Goal: Task Accomplishment & Management: Manage account settings

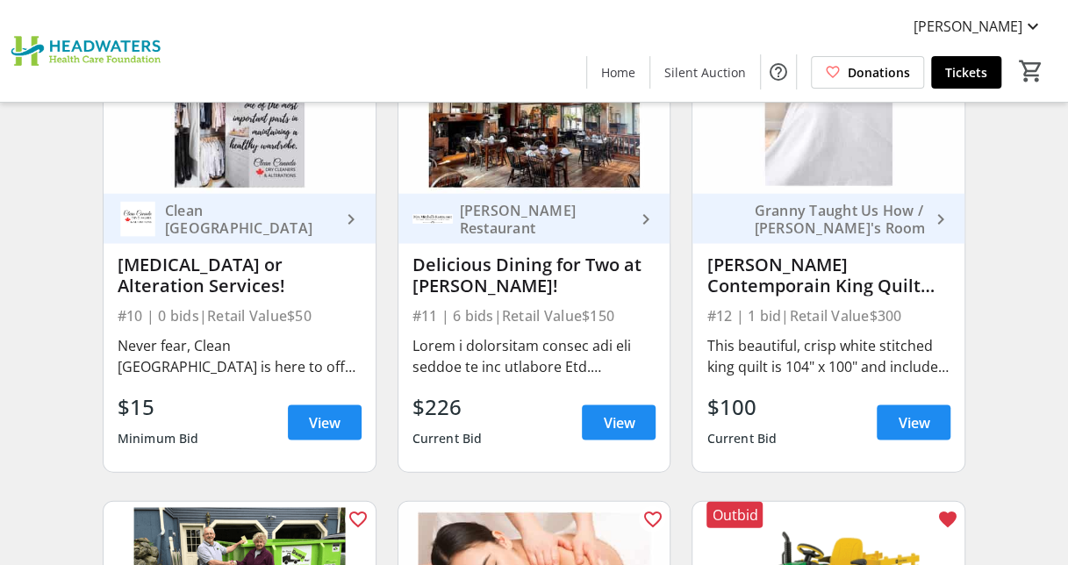
scroll to position [1585, 0]
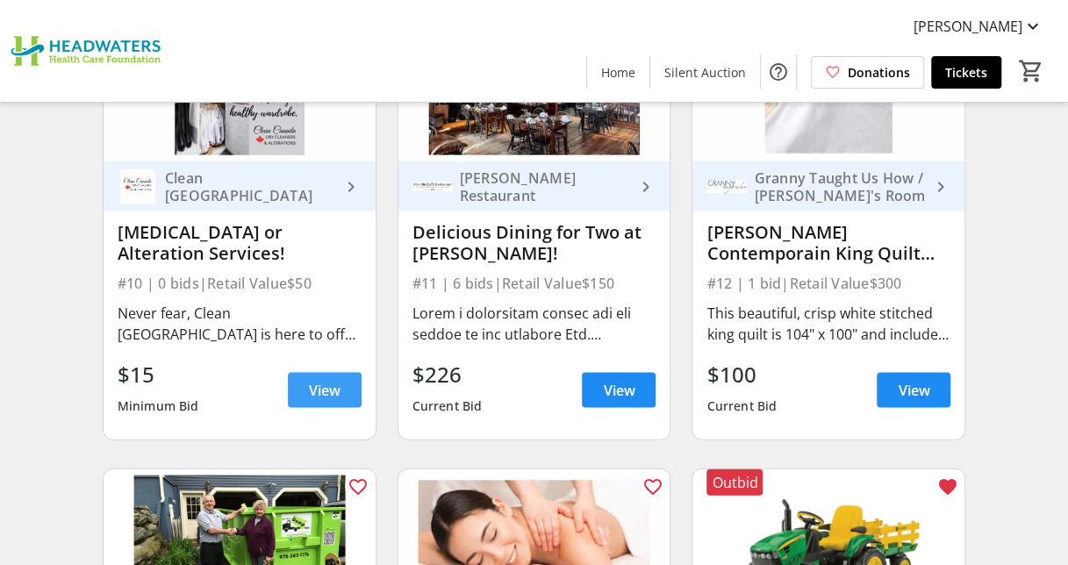
click at [331, 376] on span at bounding box center [325, 390] width 74 height 42
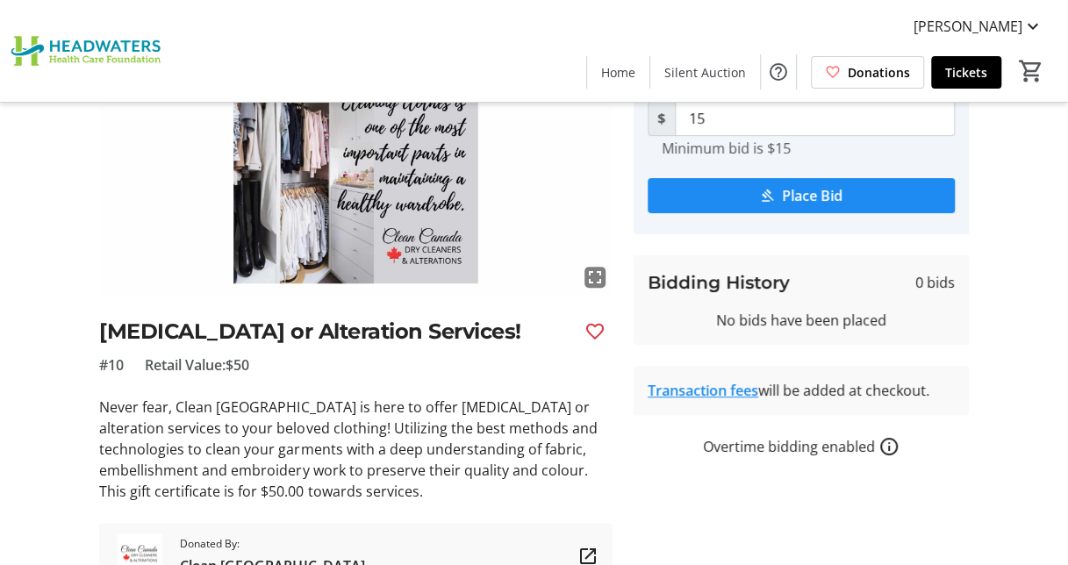
scroll to position [166, 0]
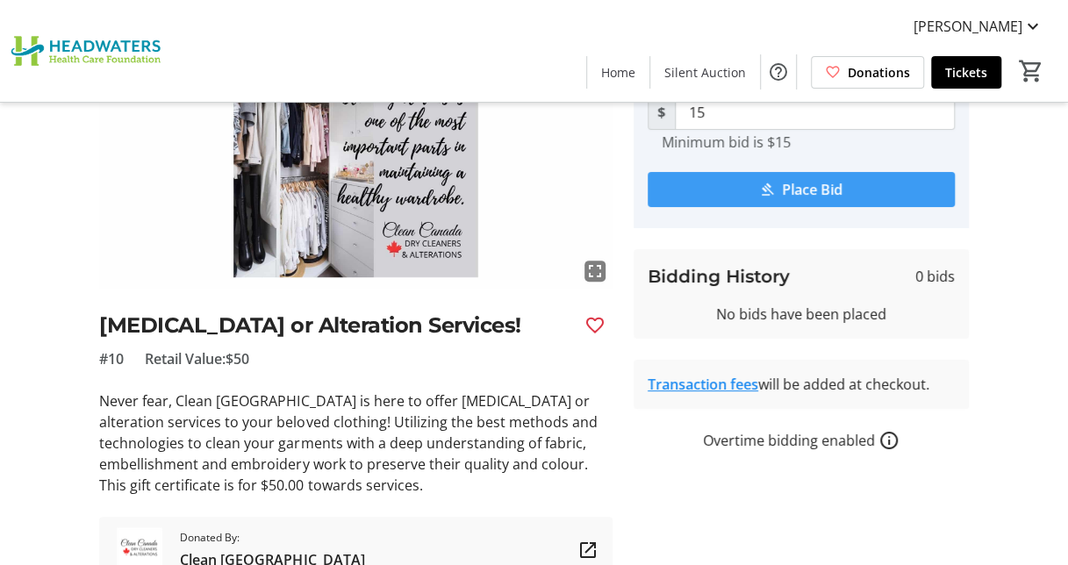
click at [792, 185] on span "Place Bid" at bounding box center [812, 189] width 61 height 21
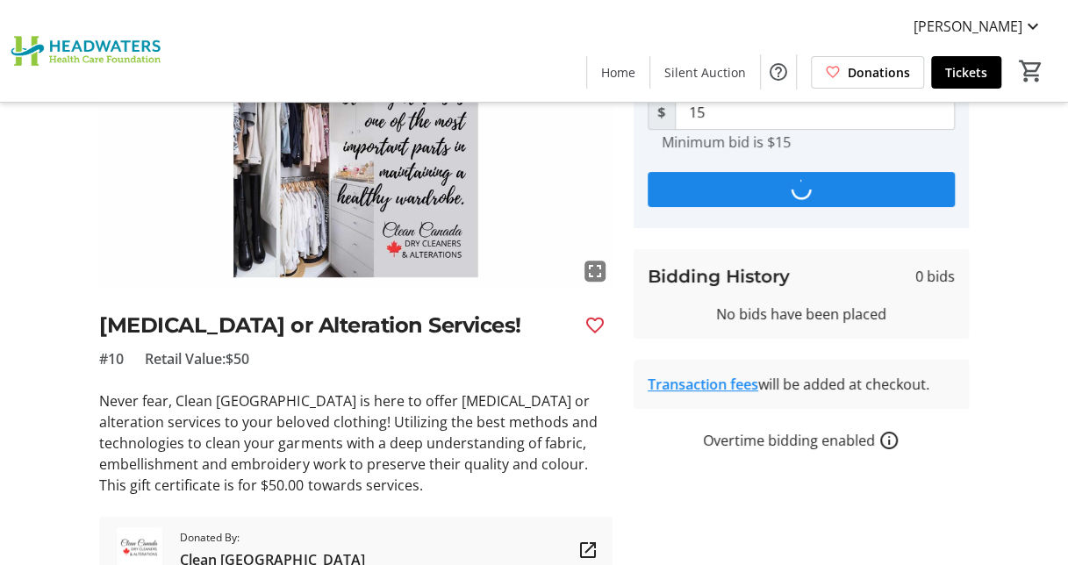
scroll to position [0, 0]
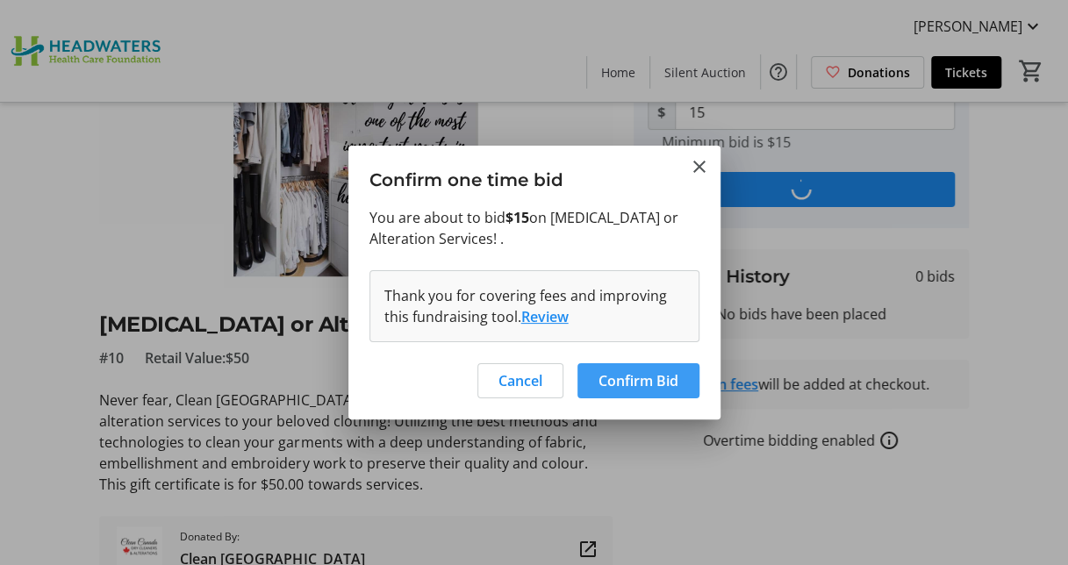
click at [616, 377] on span "Confirm Bid" at bounding box center [639, 380] width 80 height 21
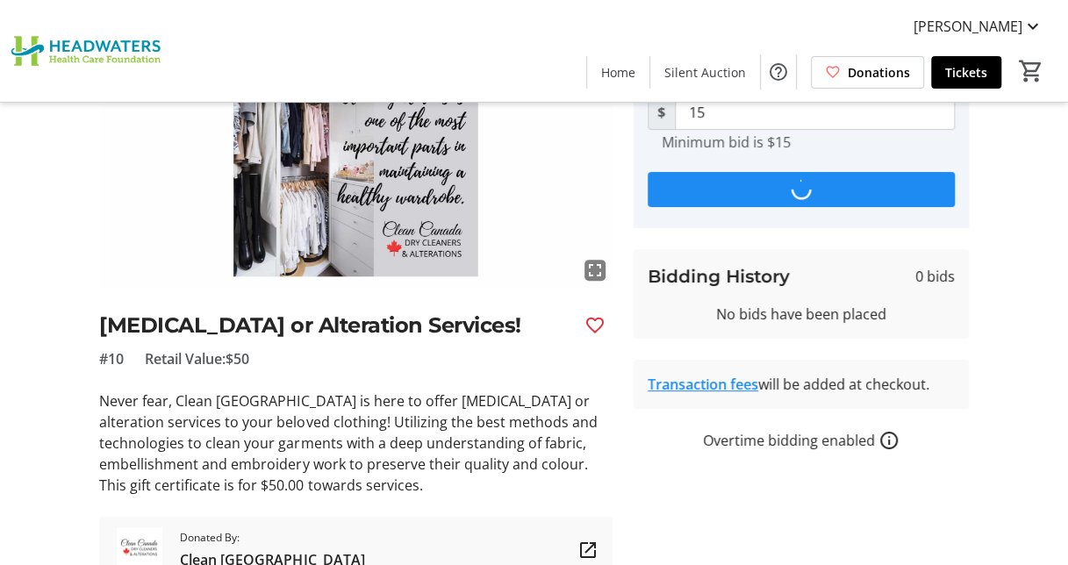
type input "30"
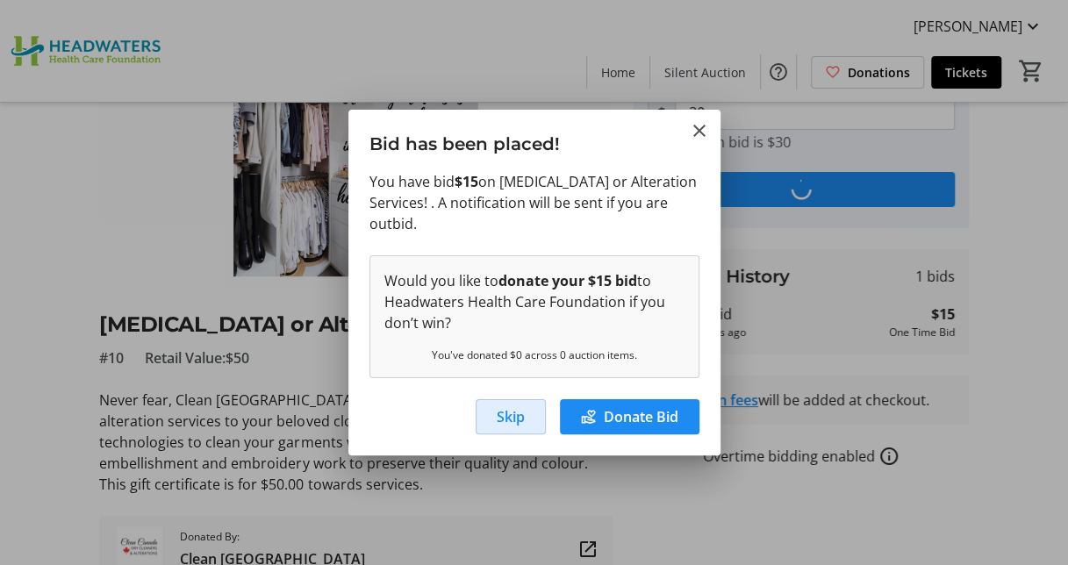
click at [504, 413] on span "Skip" at bounding box center [511, 416] width 28 height 21
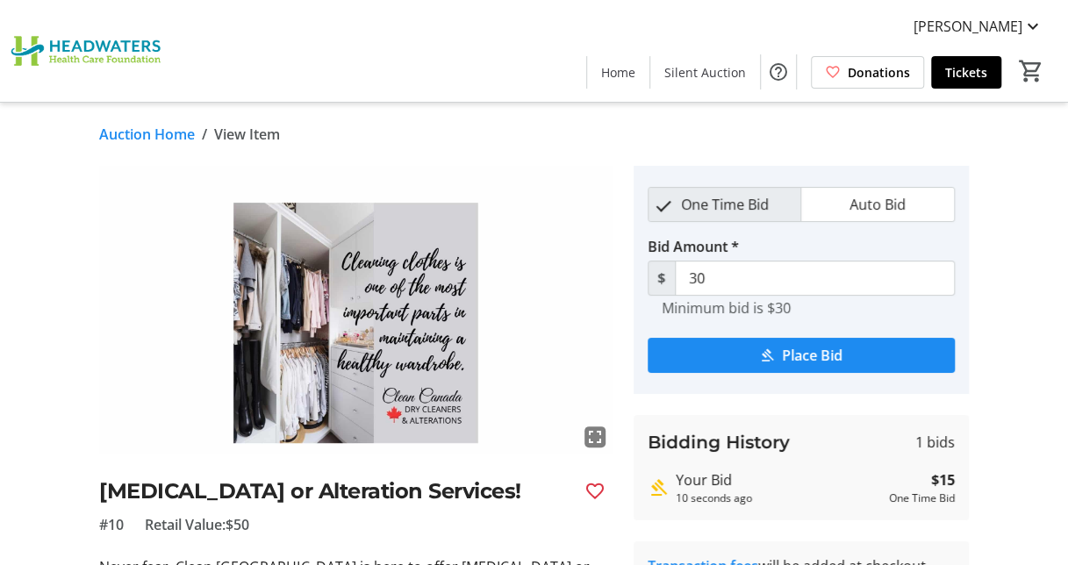
click at [147, 129] on link "Auction Home" at bounding box center [147, 134] width 96 height 21
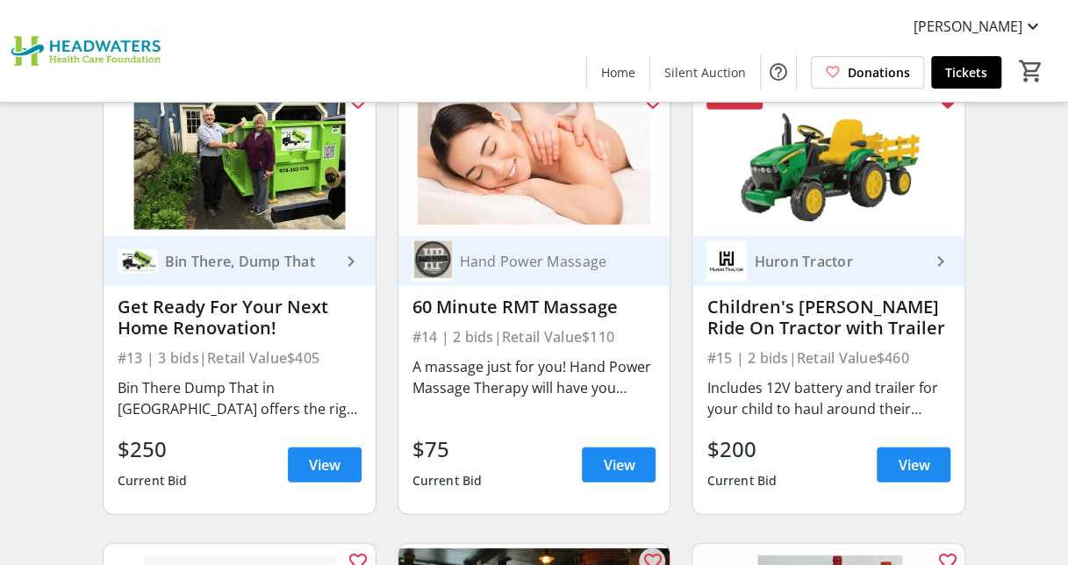
scroll to position [1971, 0]
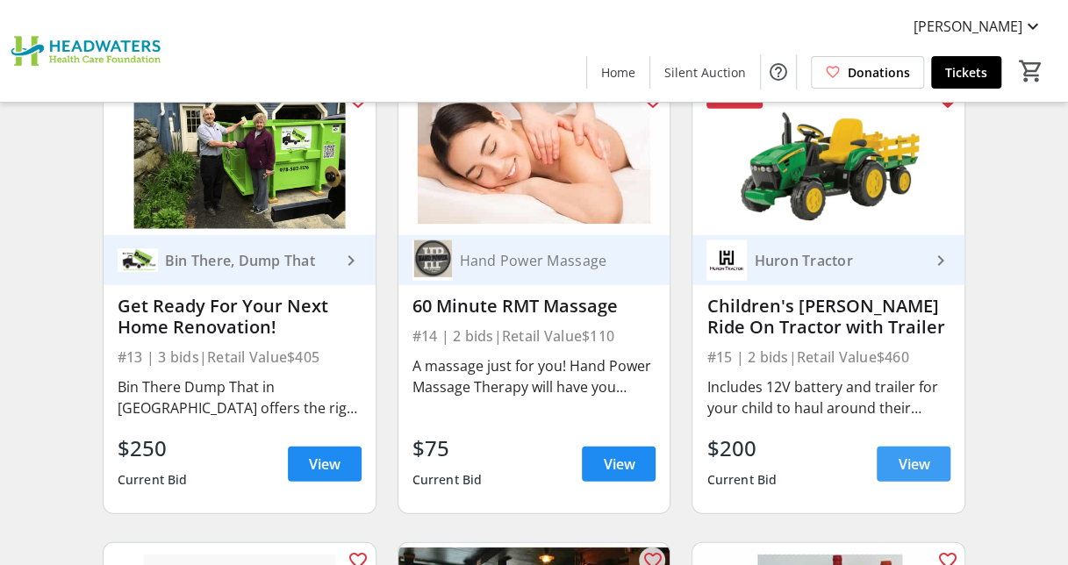
click at [924, 455] on span "View" at bounding box center [914, 464] width 32 height 21
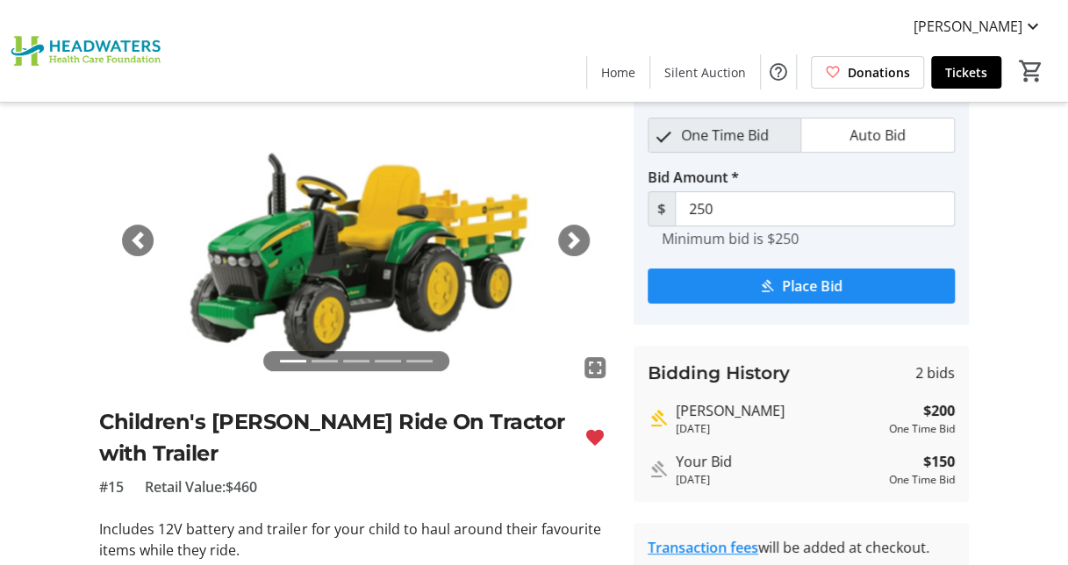
scroll to position [68, 0]
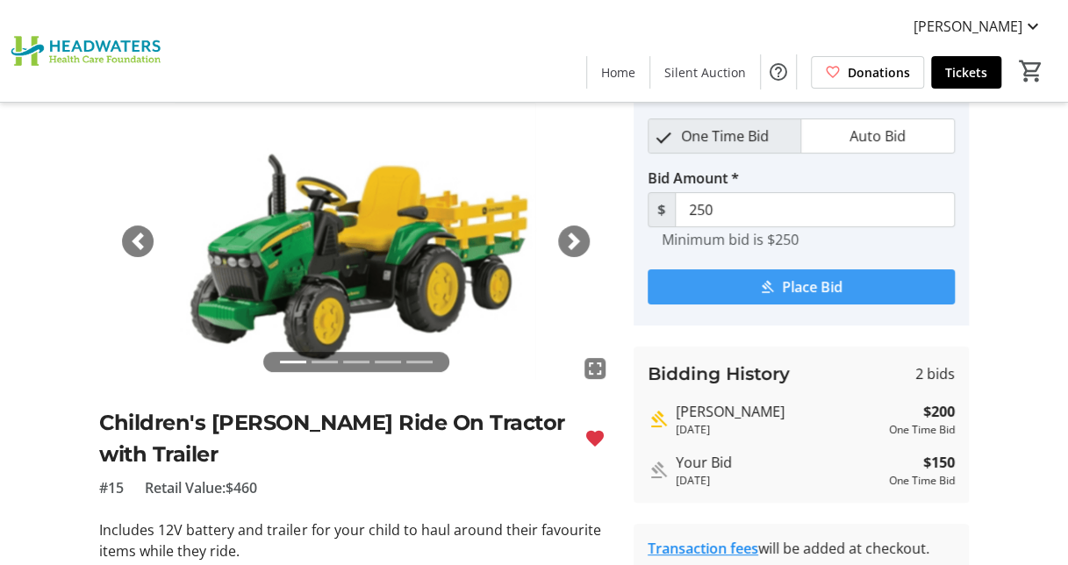
click at [810, 287] on span "Place Bid" at bounding box center [812, 287] width 61 height 21
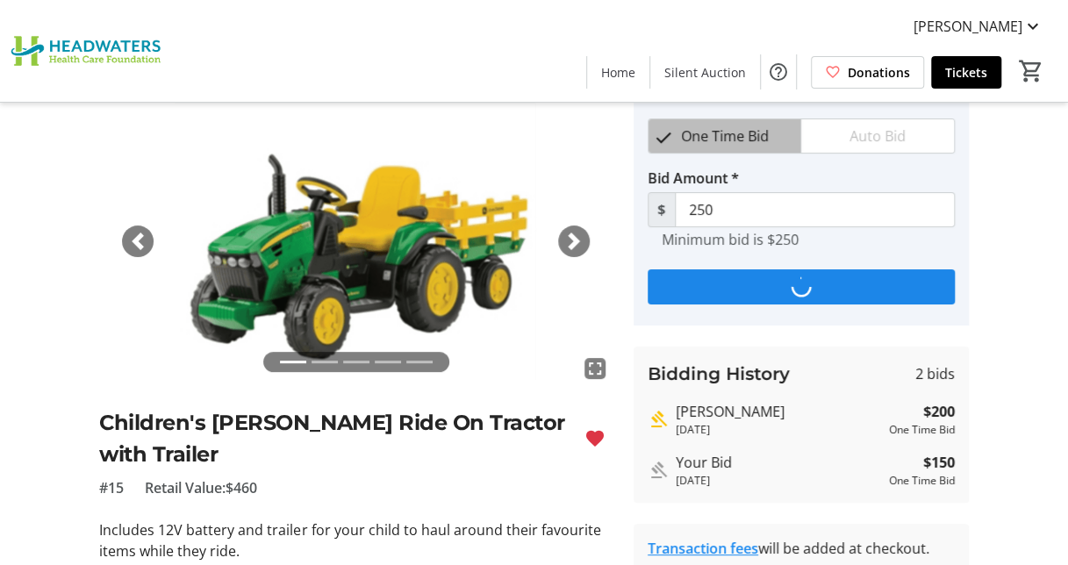
scroll to position [0, 0]
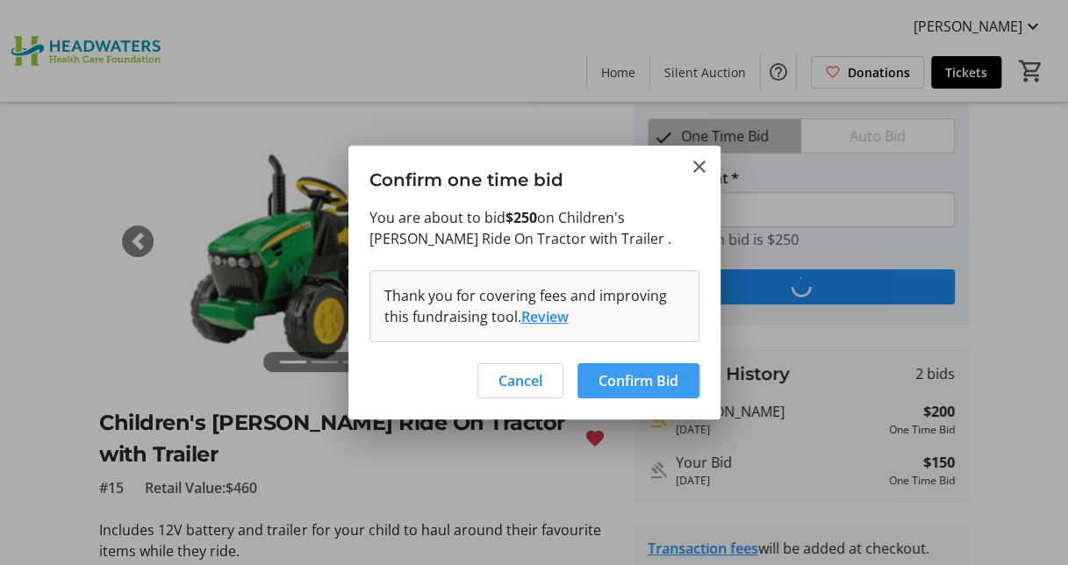
click at [617, 374] on span "Confirm Bid" at bounding box center [639, 380] width 80 height 21
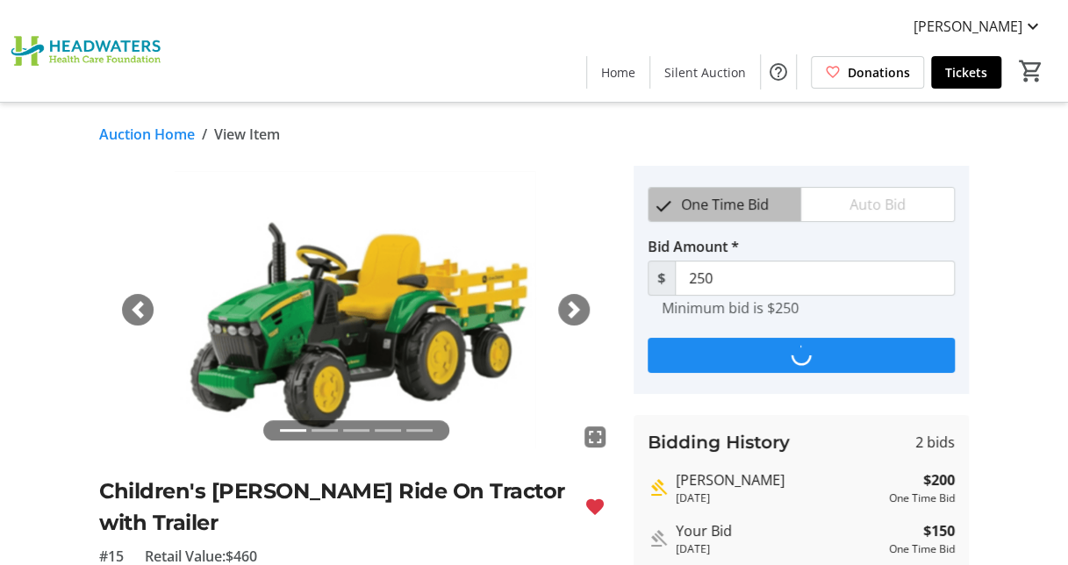
scroll to position [68, 0]
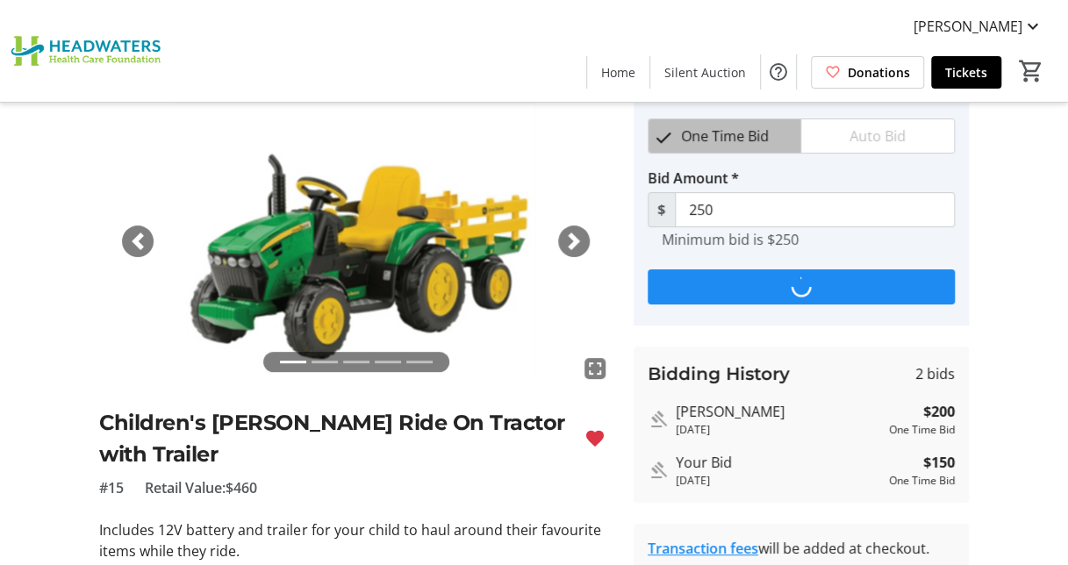
type input "300"
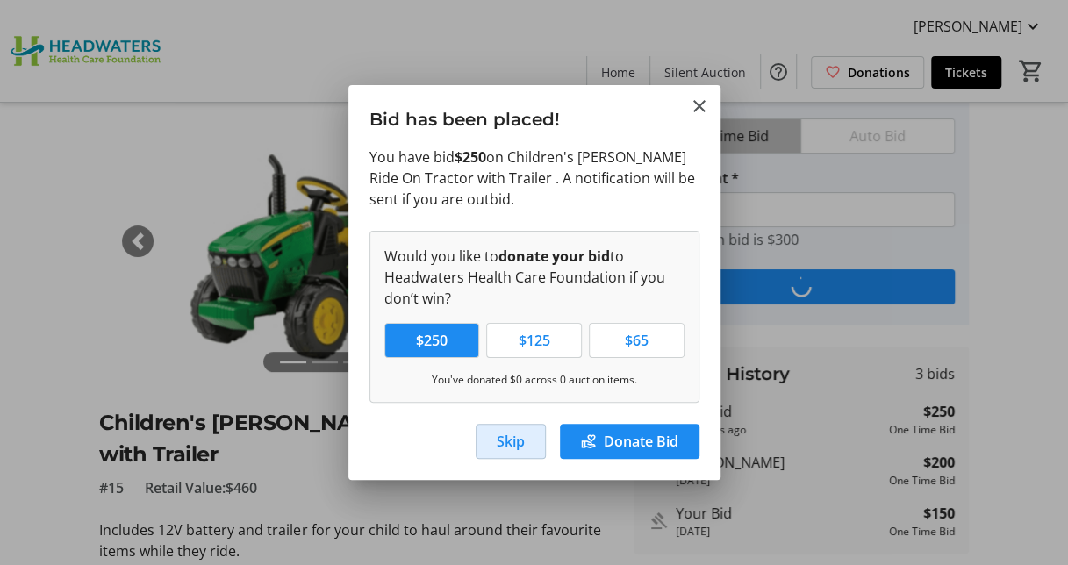
click at [503, 435] on span "Skip" at bounding box center [511, 441] width 28 height 21
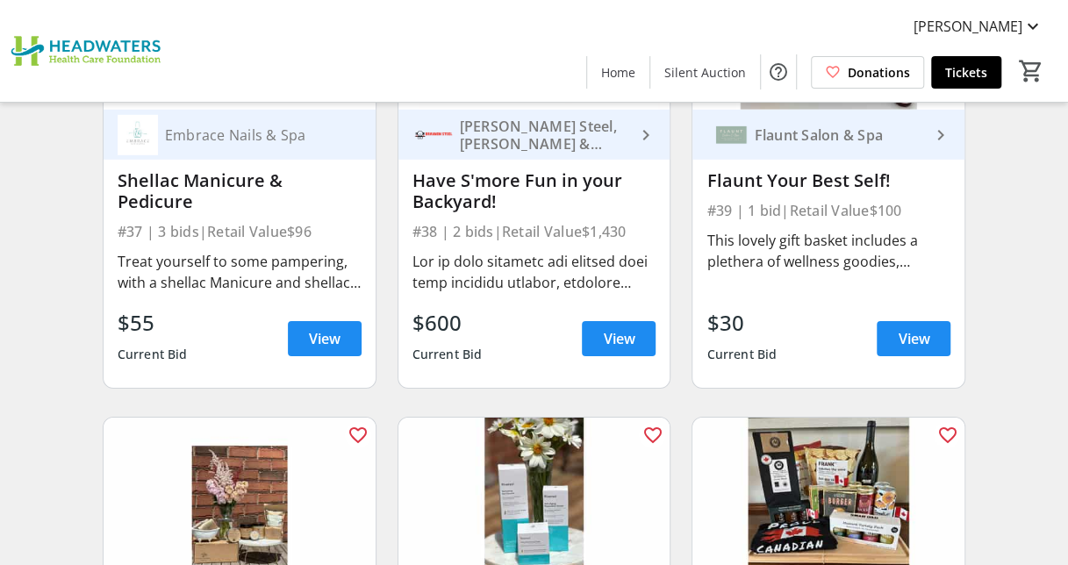
scroll to position [5766, 0]
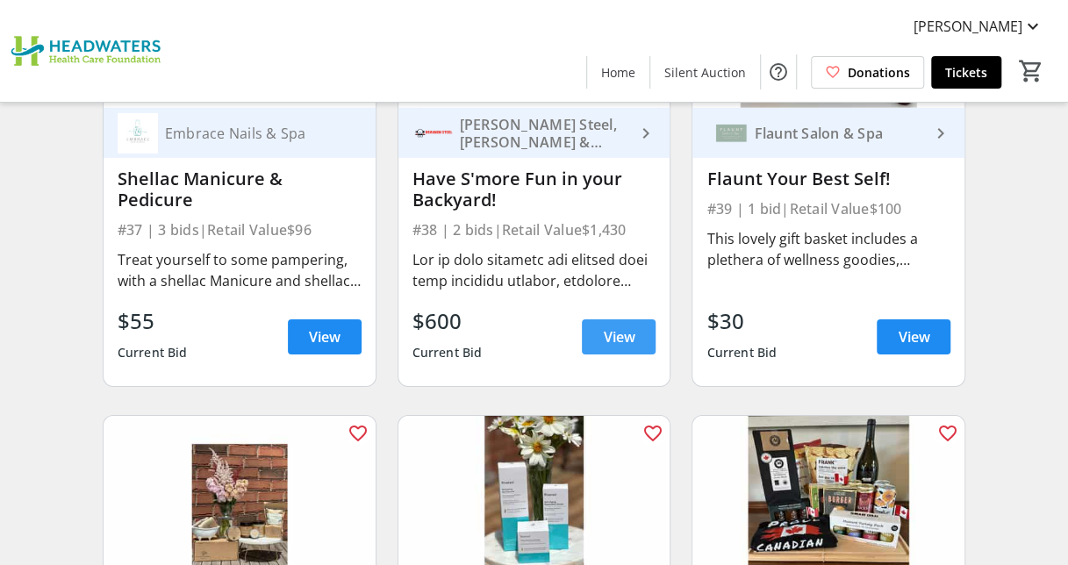
click at [606, 327] on span "View" at bounding box center [619, 337] width 32 height 21
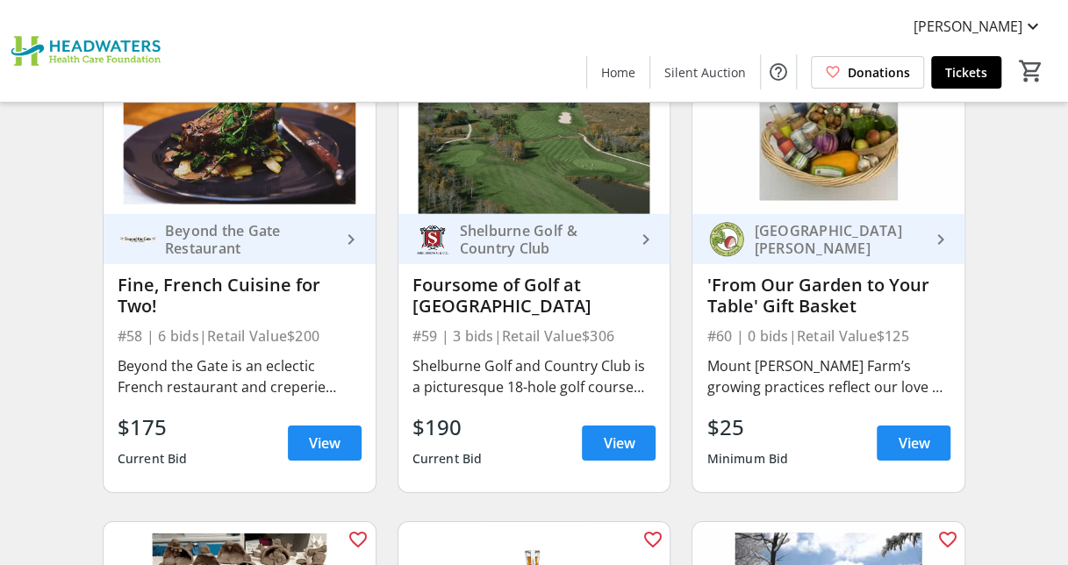
scroll to position [8887, 0]
click at [614, 441] on span "View" at bounding box center [619, 443] width 32 height 21
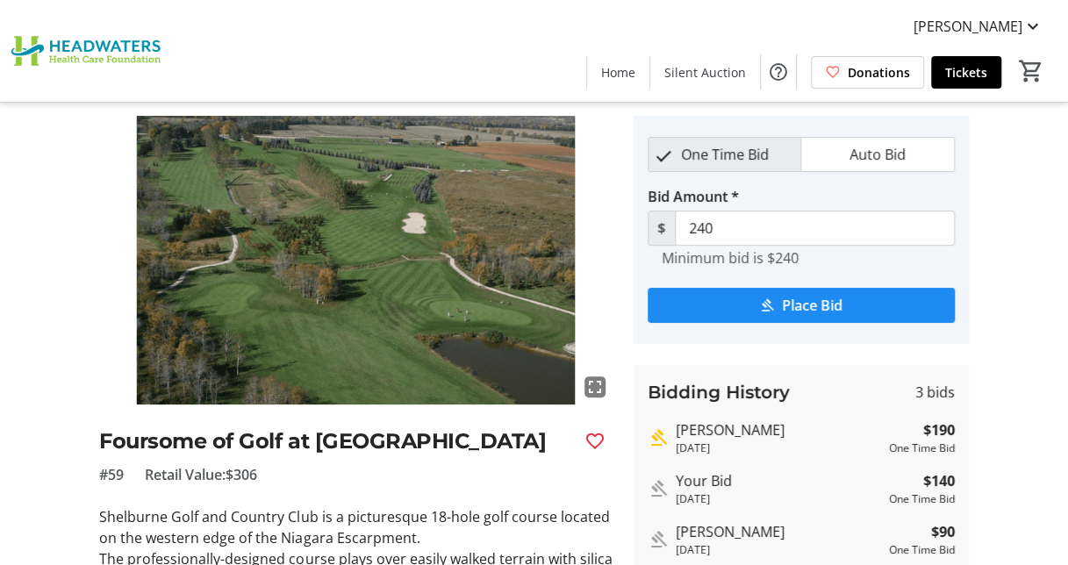
scroll to position [47, 0]
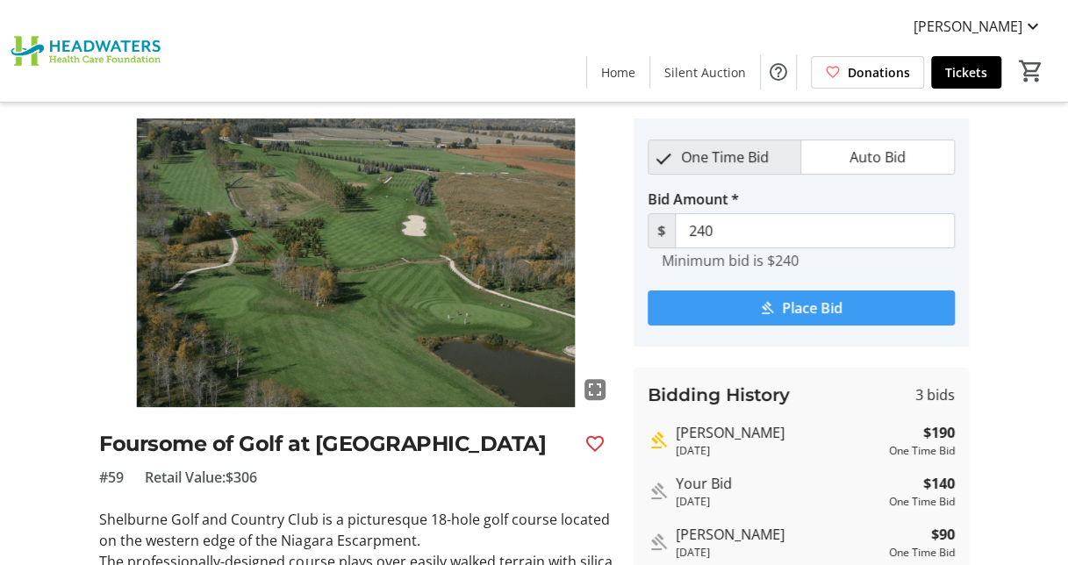
click at [809, 309] on span "Place Bid" at bounding box center [812, 308] width 61 height 21
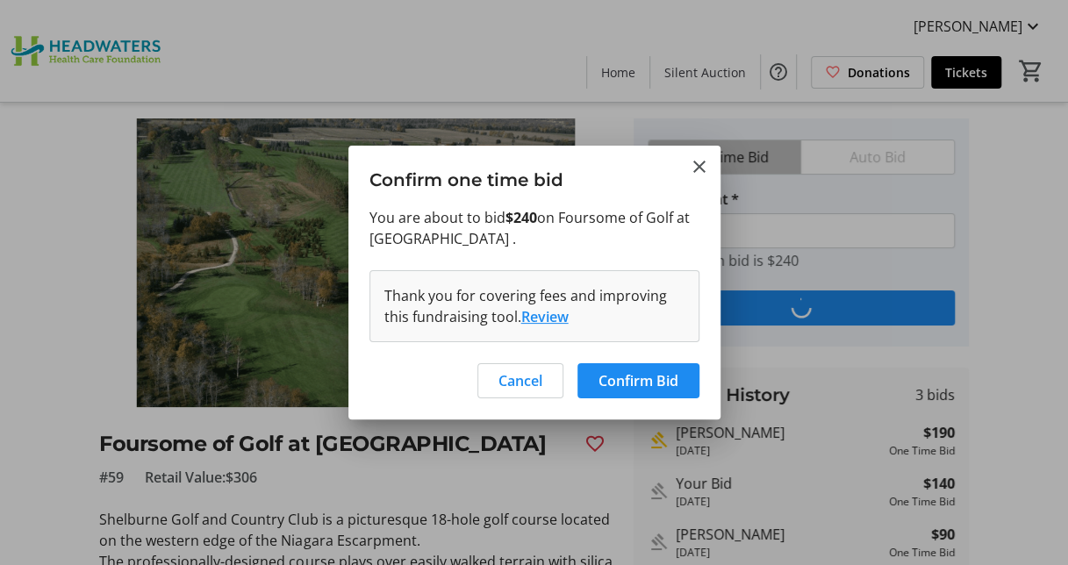
scroll to position [0, 0]
click at [629, 372] on span "Confirm Bid" at bounding box center [639, 380] width 80 height 21
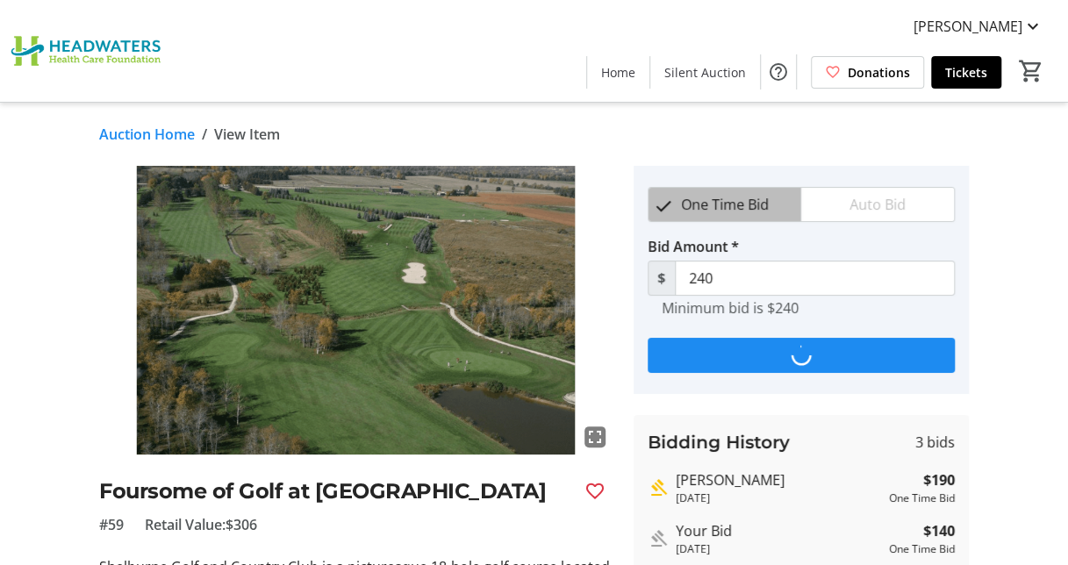
scroll to position [47, 0]
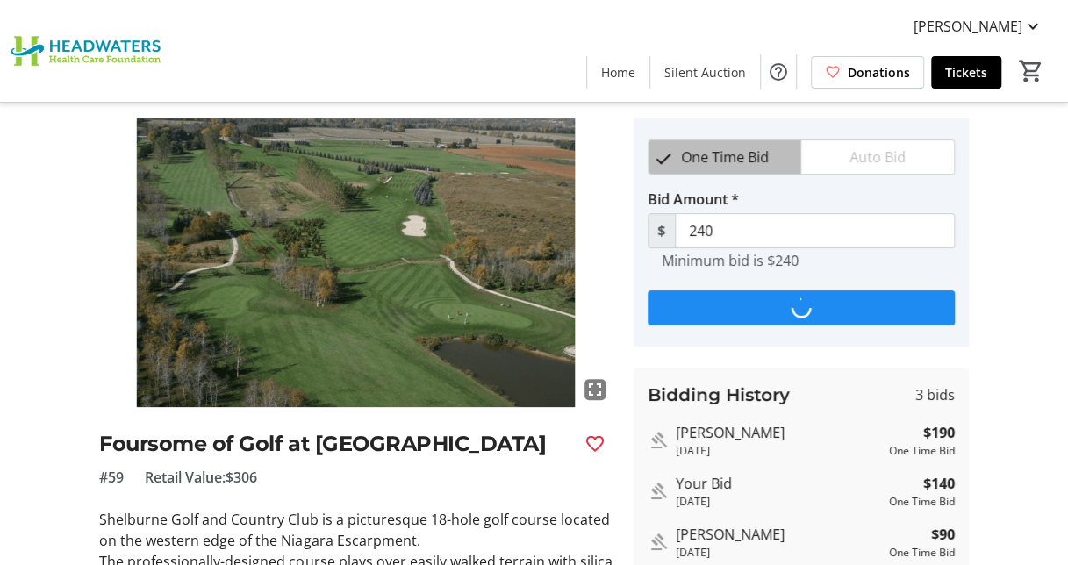
type input "290"
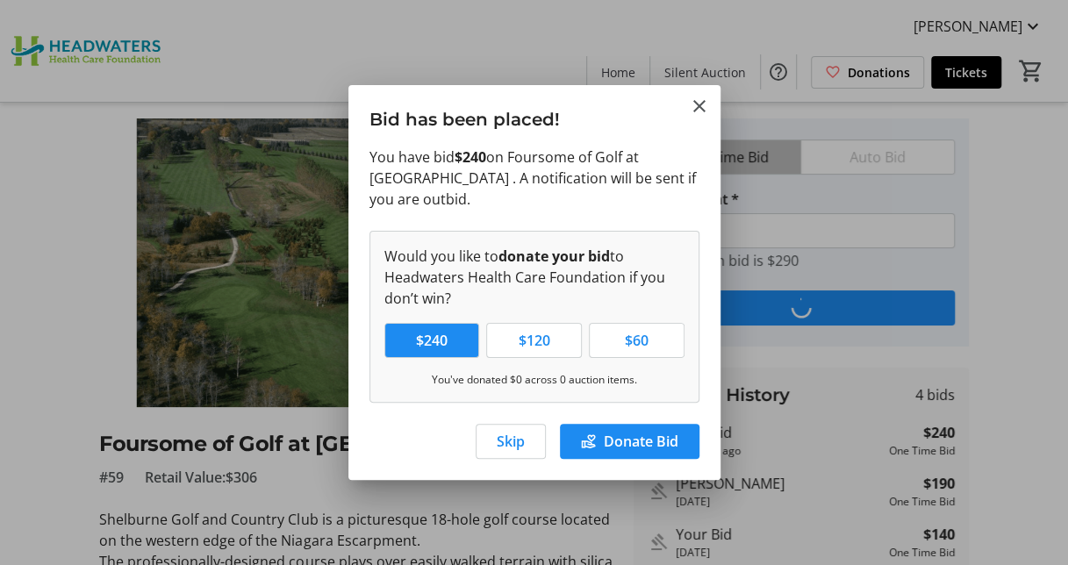
scroll to position [0, 0]
click at [503, 439] on span "Skip" at bounding box center [511, 441] width 28 height 21
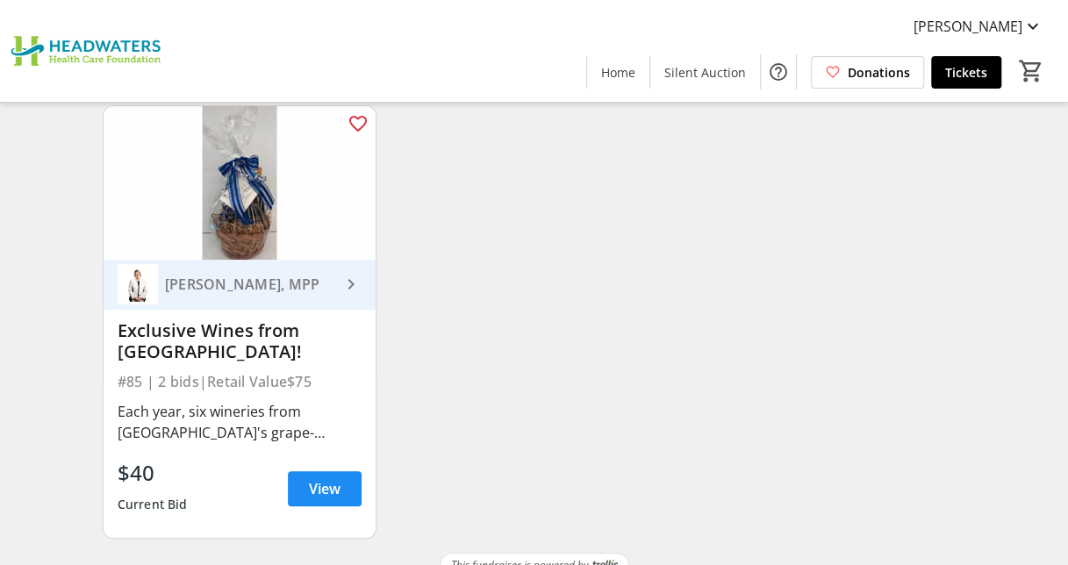
scroll to position [13009, 0]
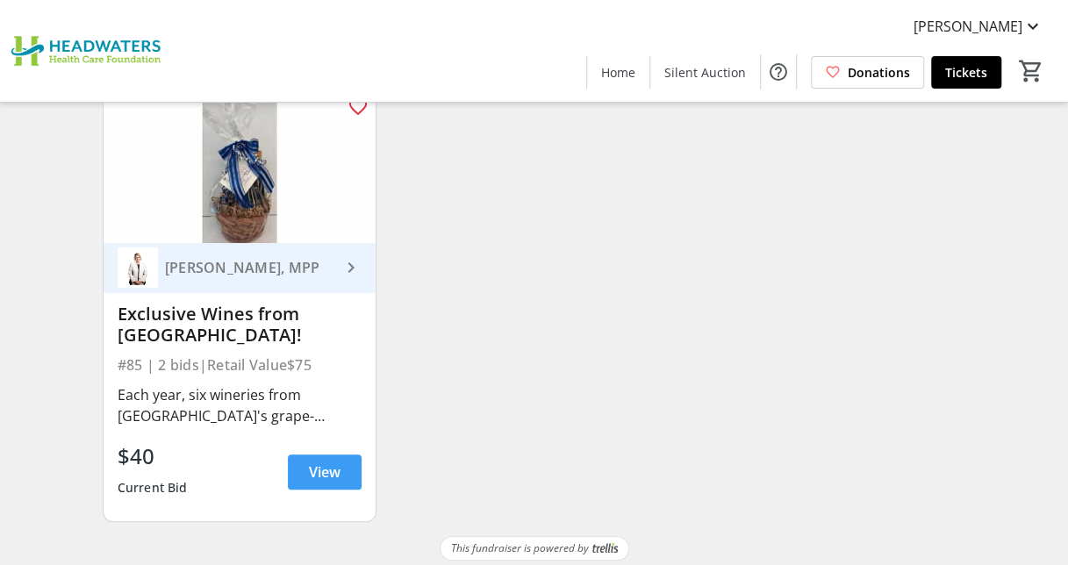
click at [325, 466] on span "View" at bounding box center [325, 472] width 32 height 21
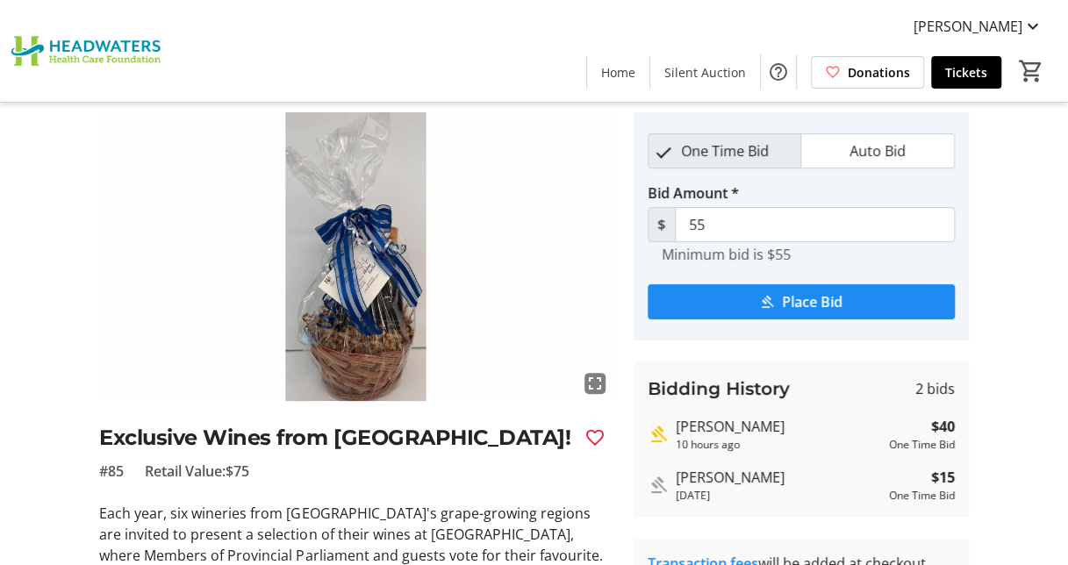
scroll to position [51, 0]
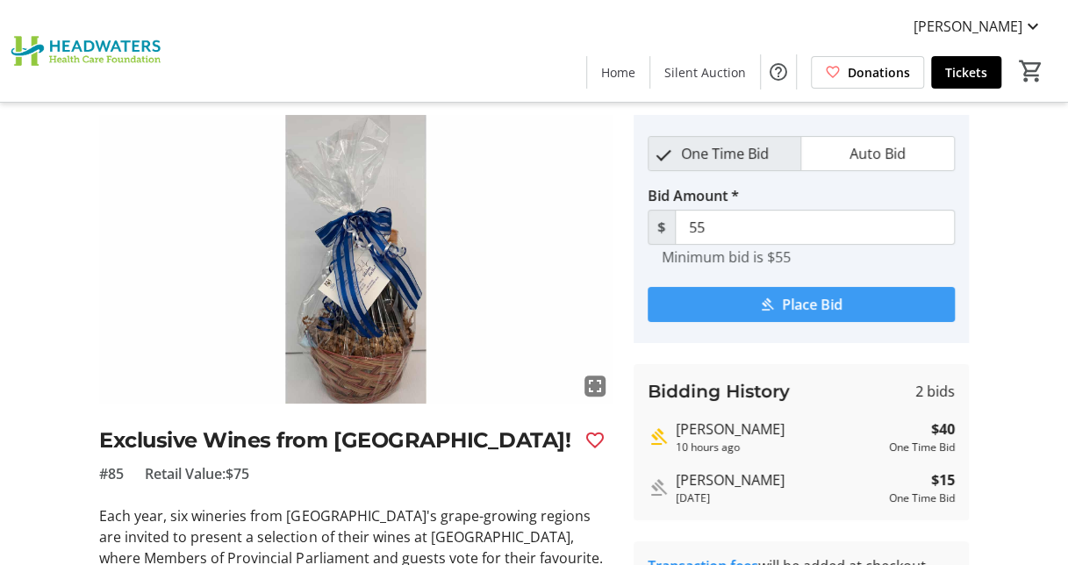
click at [787, 298] on span "Place Bid" at bounding box center [812, 304] width 61 height 21
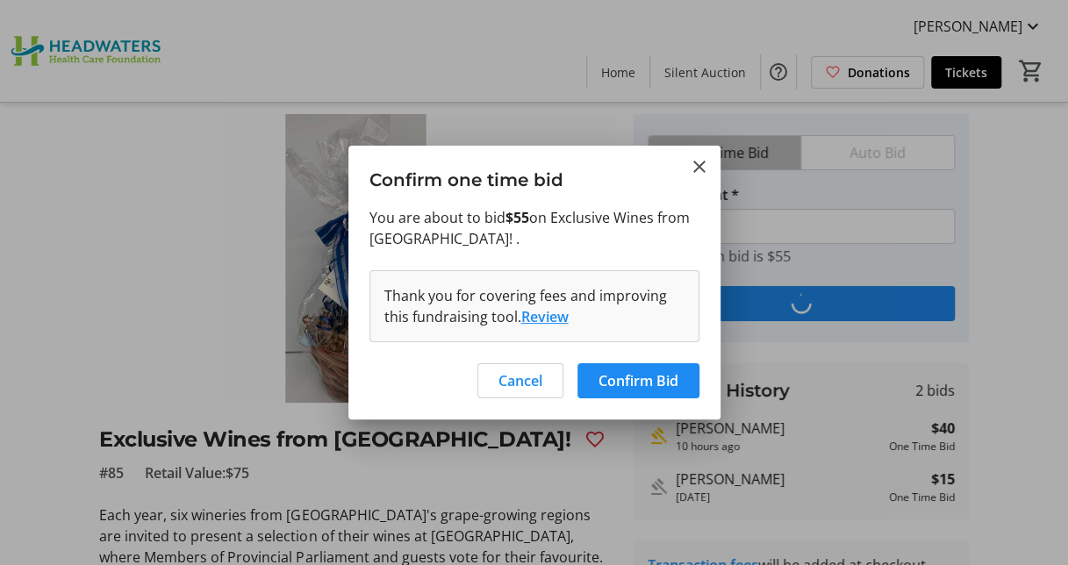
scroll to position [0, 0]
click at [641, 376] on span "Confirm Bid" at bounding box center [639, 380] width 80 height 21
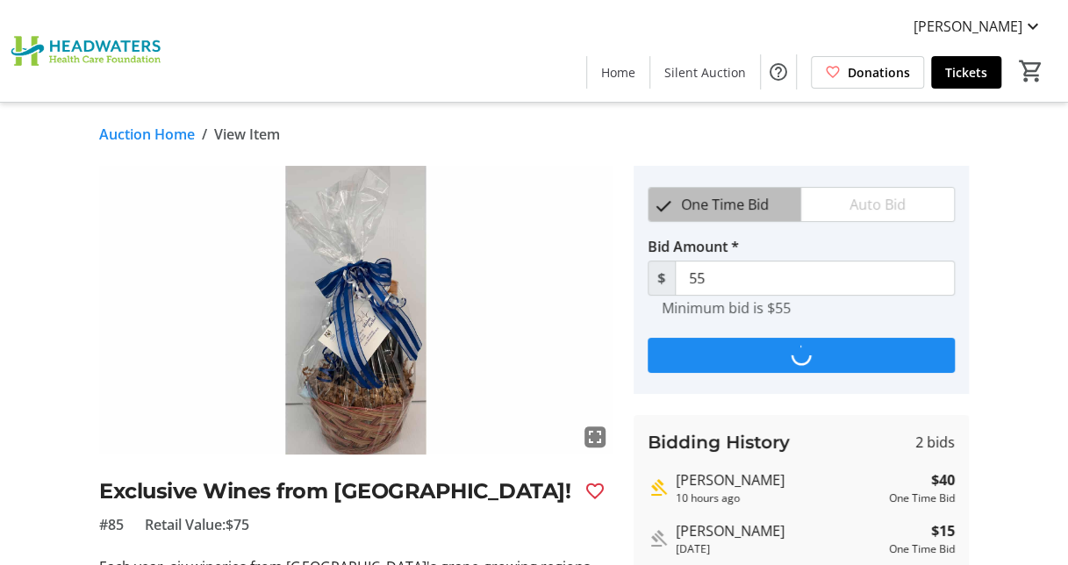
scroll to position [51, 0]
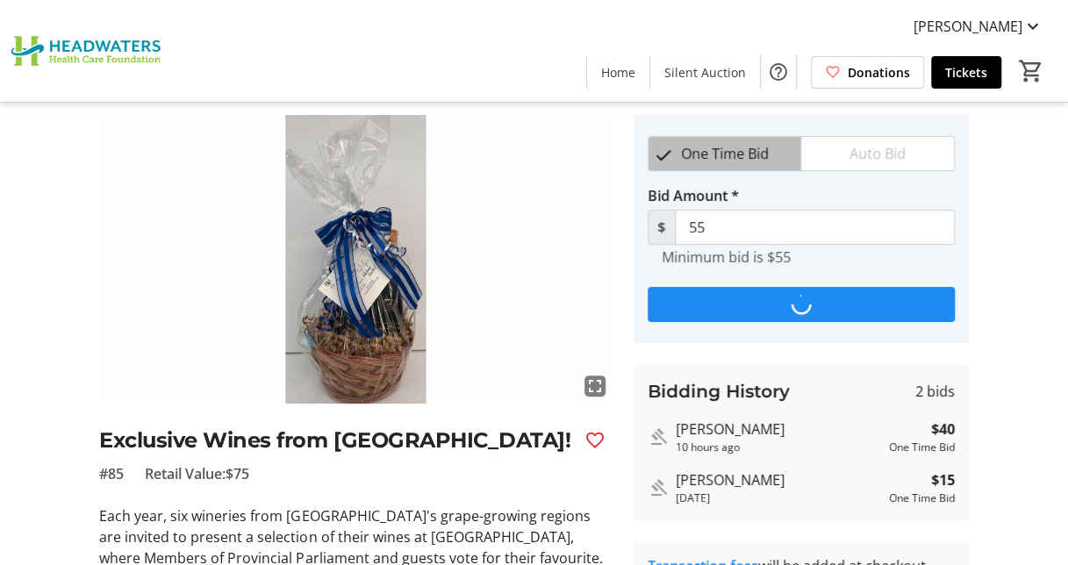
type input "70"
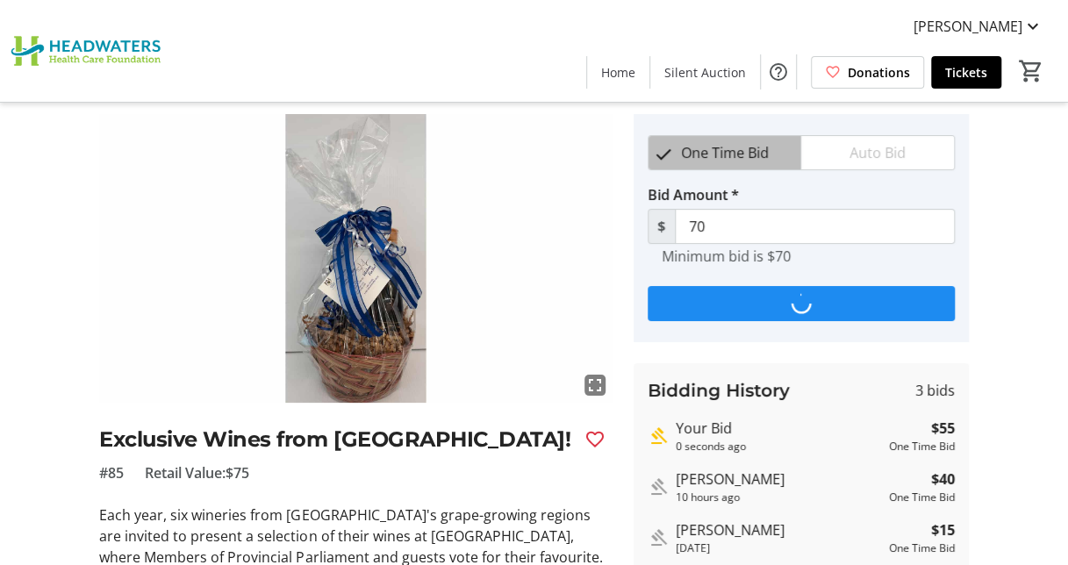
scroll to position [0, 0]
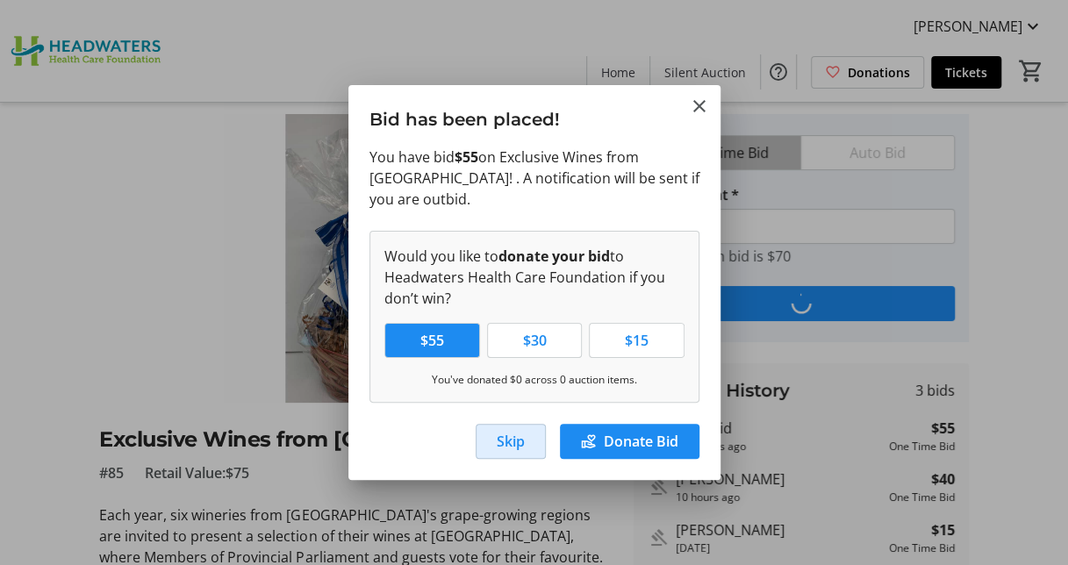
click at [511, 436] on span "Skip" at bounding box center [511, 441] width 28 height 21
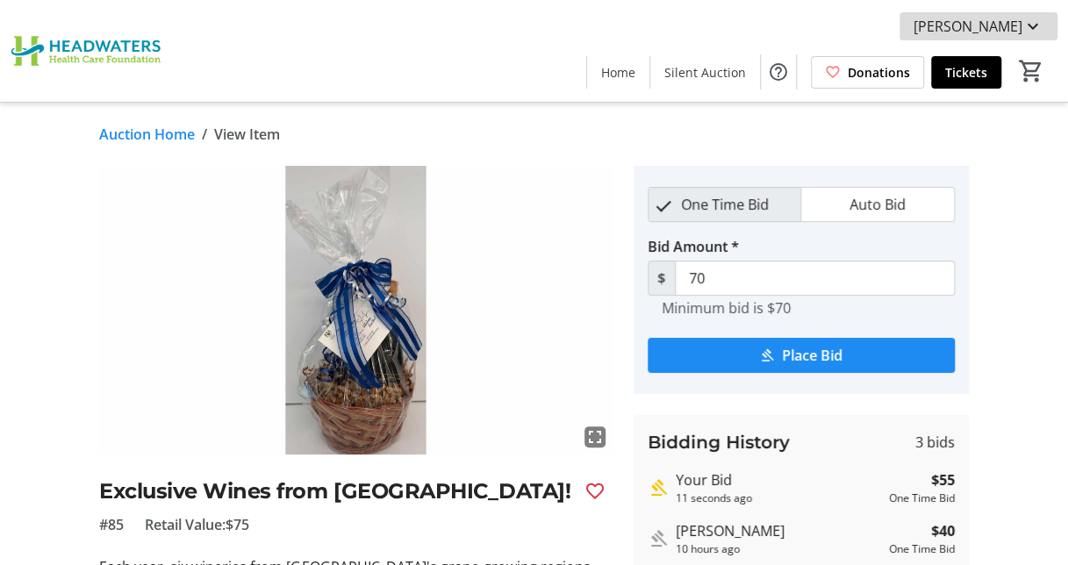
click at [1029, 30] on mat-icon at bounding box center [1033, 26] width 21 height 21
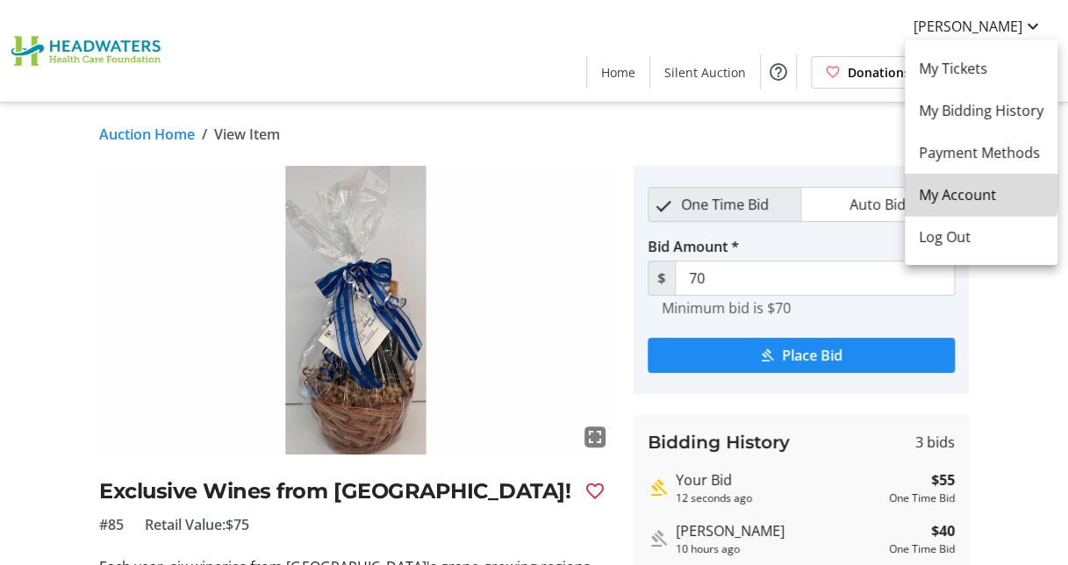
click at [952, 190] on span "My Account" at bounding box center [981, 194] width 125 height 21
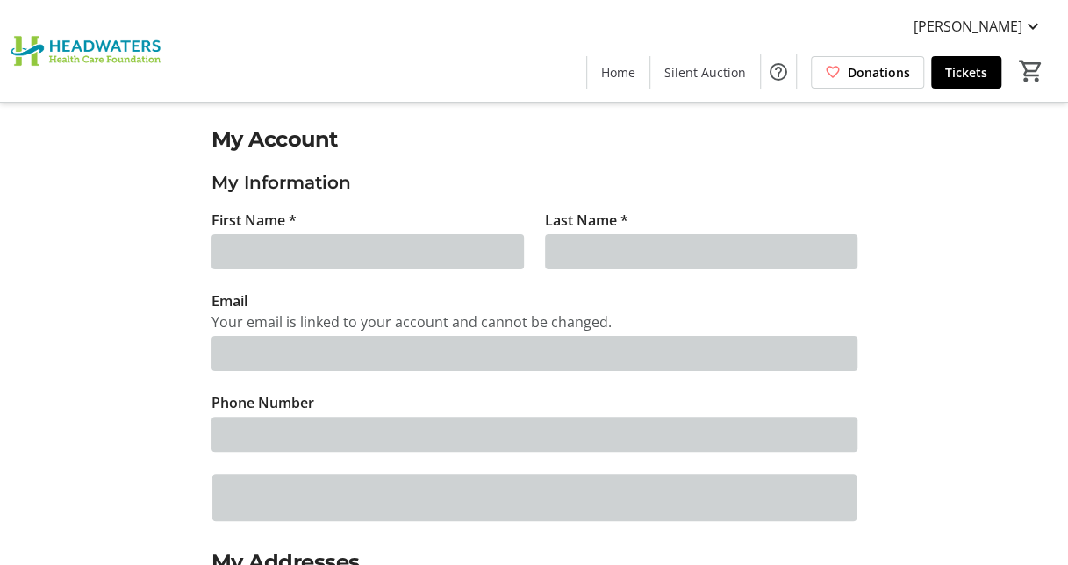
type input "[PERSON_NAME]"
type input "[EMAIL_ADDRESS][DOMAIN_NAME]"
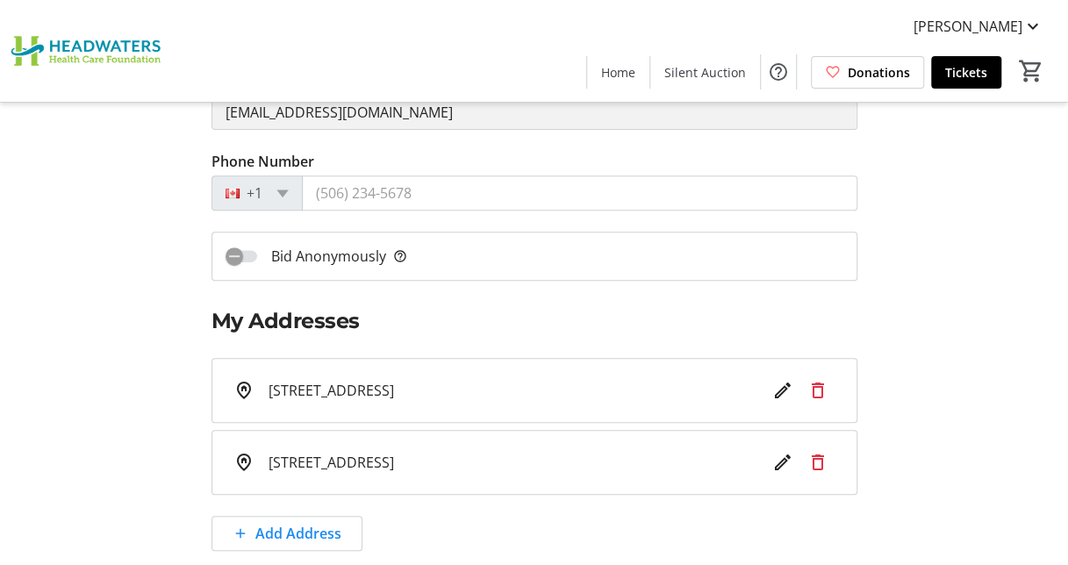
scroll to position [242, 0]
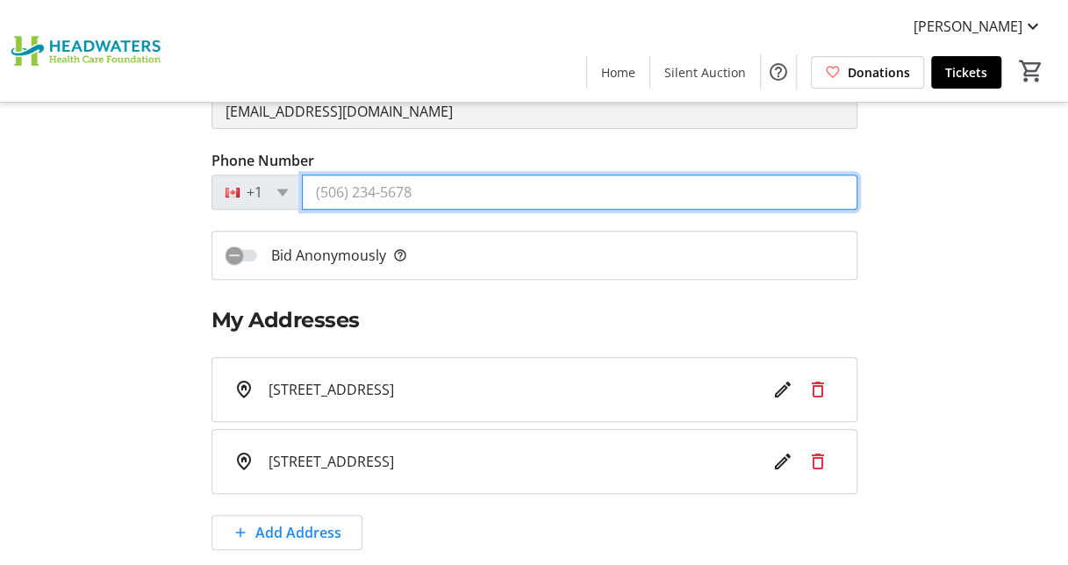
click at [449, 183] on input "Phone Number" at bounding box center [580, 192] width 556 height 35
type input "[PHONE_NUMBER]"
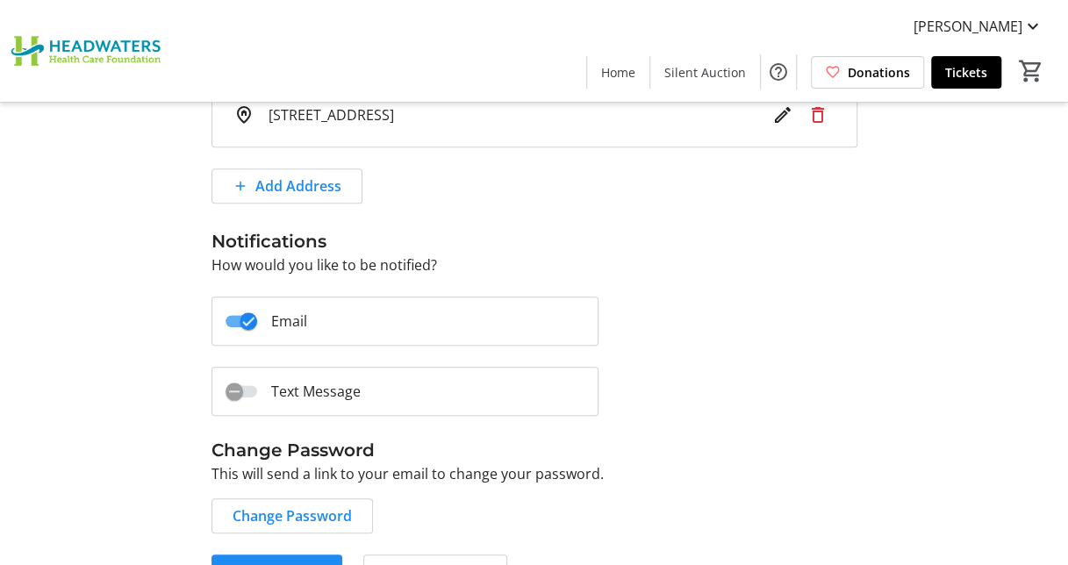
scroll to position [598, 0]
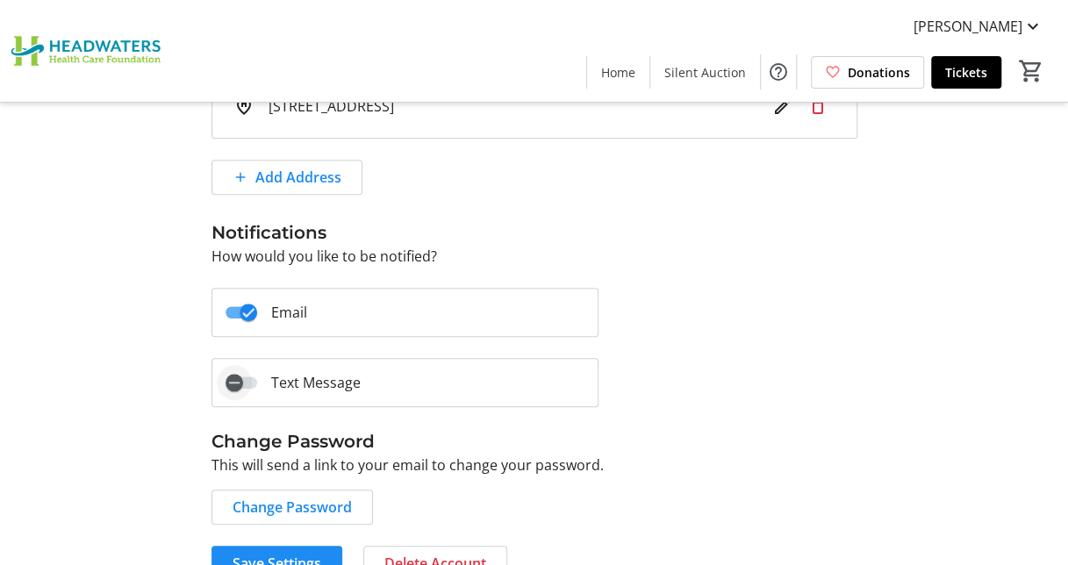
click at [249, 374] on span "button" at bounding box center [234, 382] width 35 height 35
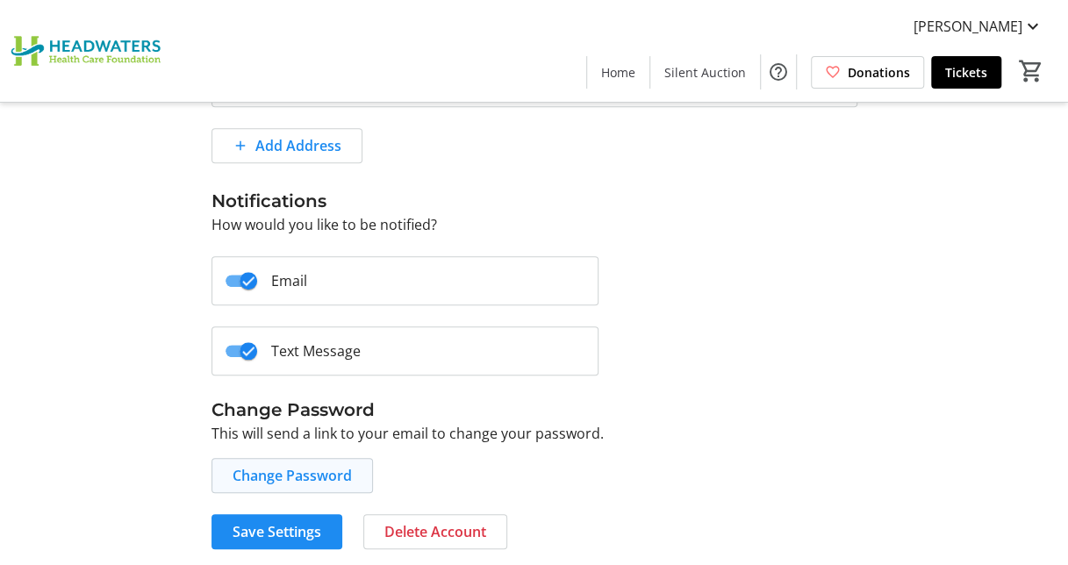
click at [314, 465] on span "Change Password" at bounding box center [292, 475] width 119 height 21
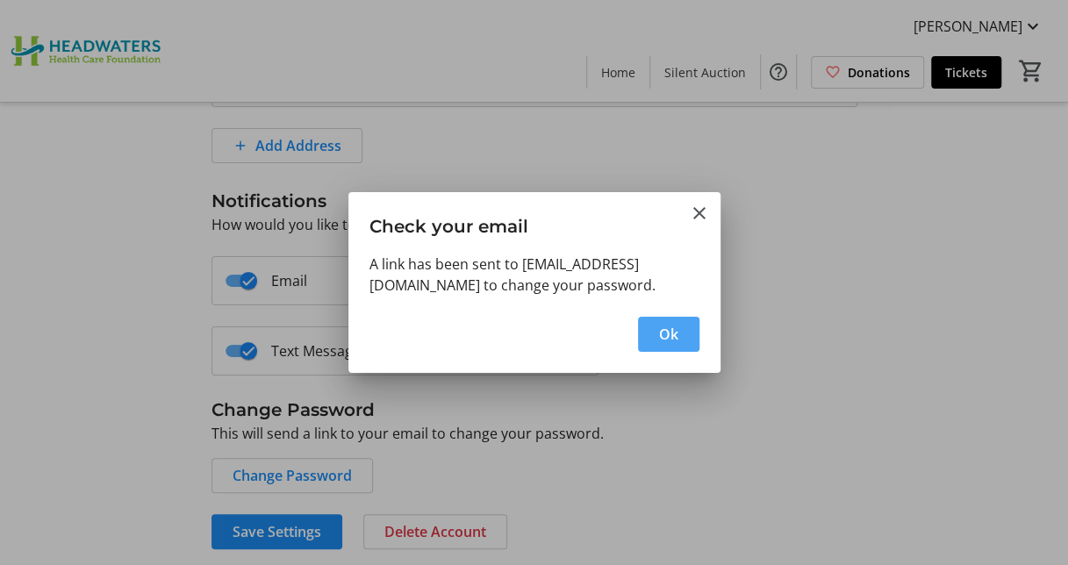
click at [665, 331] on span "Ok" at bounding box center [668, 334] width 19 height 21
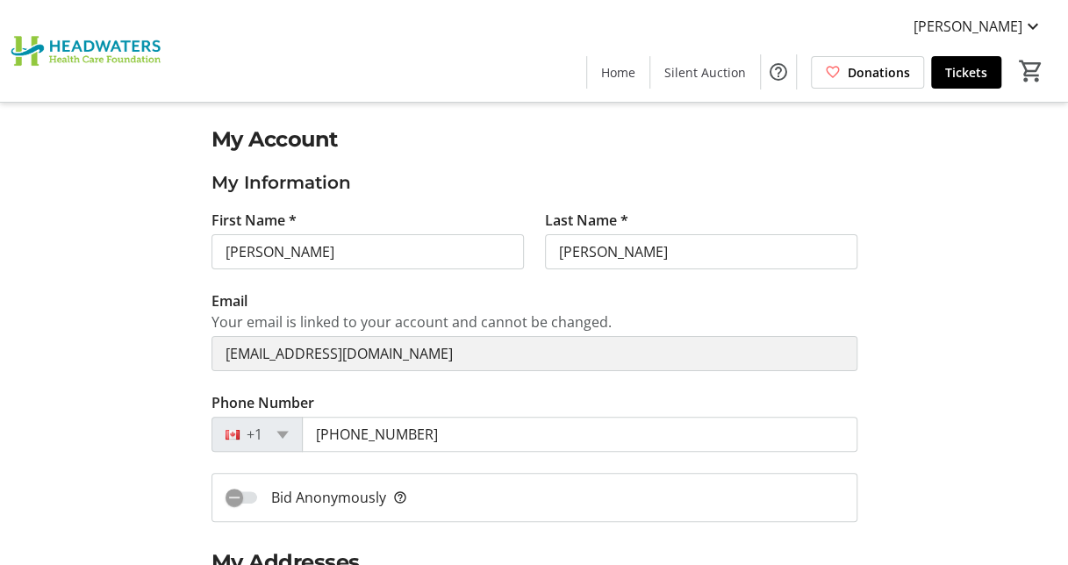
scroll to position [629, 0]
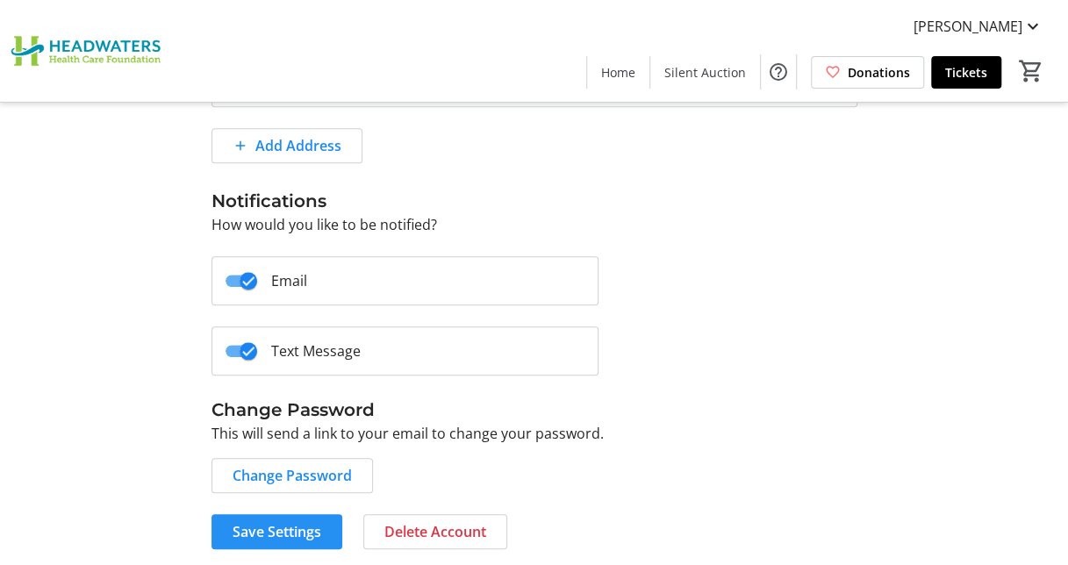
click at [262, 523] on span "Save Settings" at bounding box center [277, 531] width 89 height 21
click at [1015, 25] on span "[PERSON_NAME]" at bounding box center [968, 26] width 109 height 21
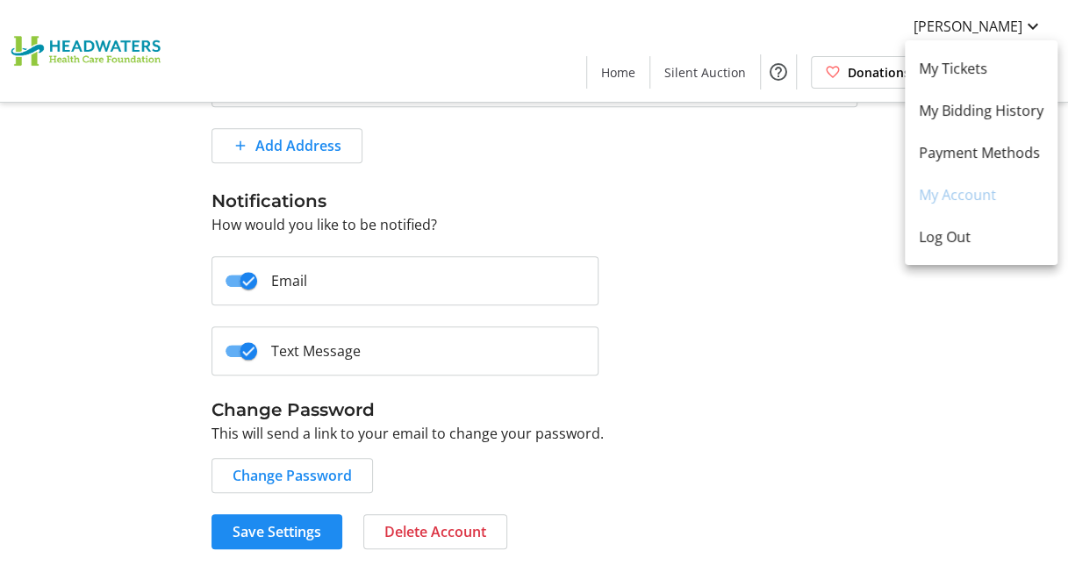
click at [624, 65] on div at bounding box center [534, 282] width 1068 height 565
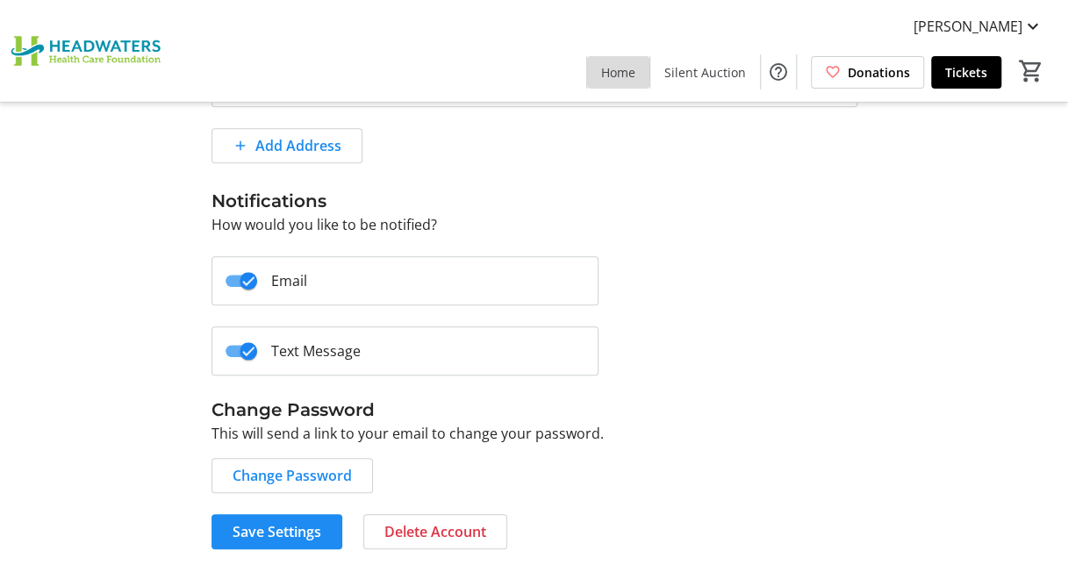
click at [620, 68] on span "Home" at bounding box center [618, 72] width 34 height 18
